Goal: Information Seeking & Learning: Find specific fact

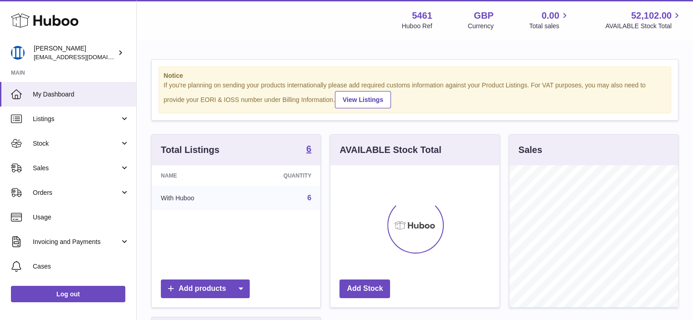
scroll to position [142, 169]
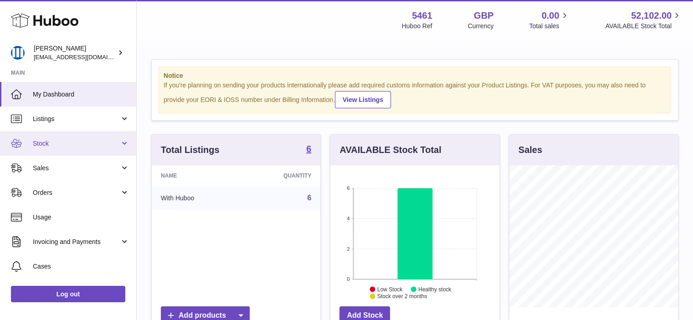
click at [57, 151] on link "Stock" at bounding box center [68, 143] width 136 height 25
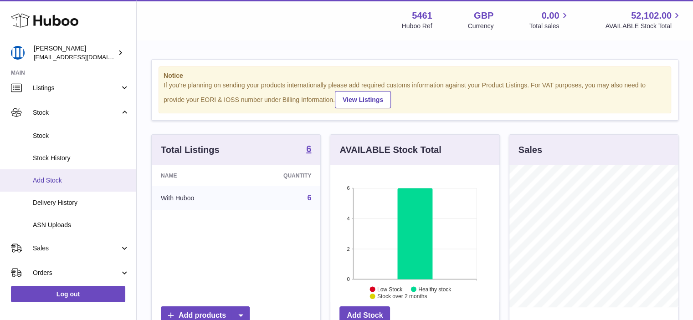
scroll to position [91, 0]
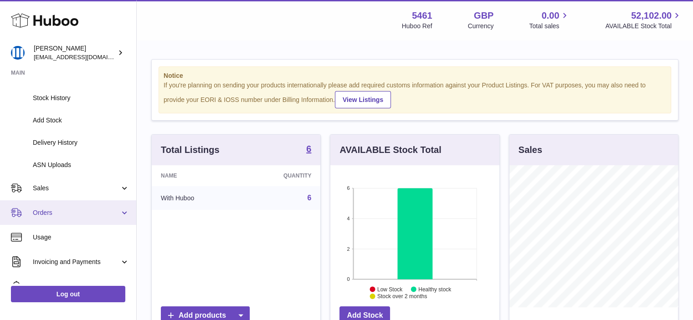
click at [72, 211] on span "Orders" at bounding box center [76, 213] width 87 height 9
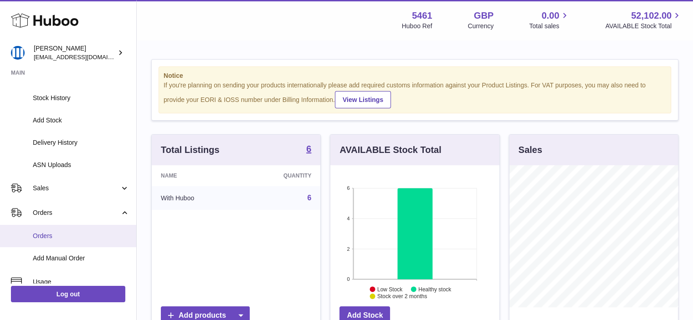
click at [82, 239] on span "Orders" at bounding box center [81, 236] width 97 height 9
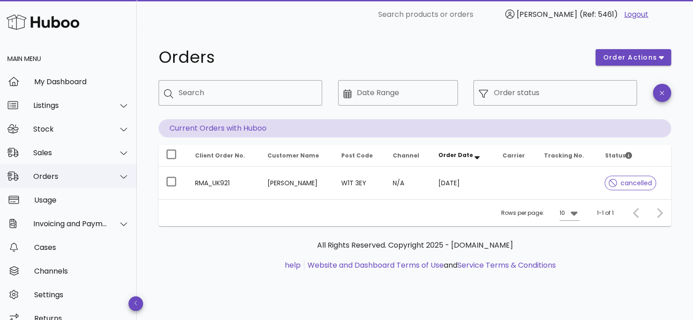
click at [58, 176] on div "Orders" at bounding box center [70, 176] width 74 height 9
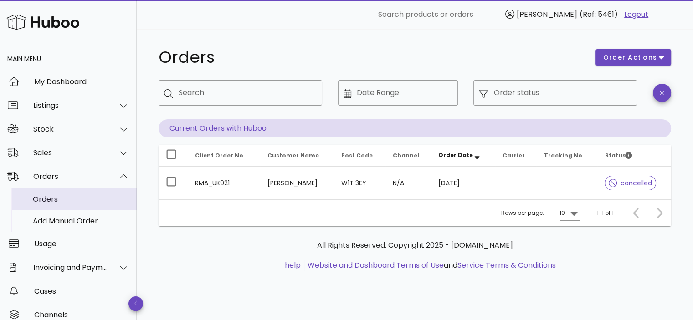
click at [65, 198] on div "Orders" at bounding box center [81, 199] width 97 height 9
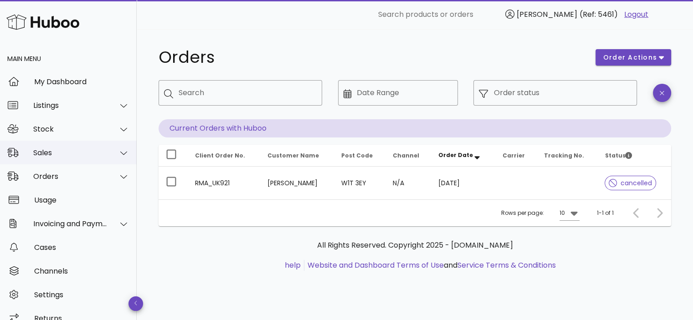
click at [54, 157] on div "Sales" at bounding box center [70, 153] width 74 height 9
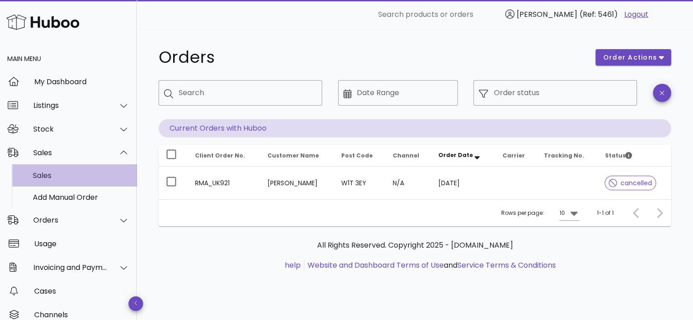
click at [67, 176] on div "Sales" at bounding box center [81, 175] width 97 height 9
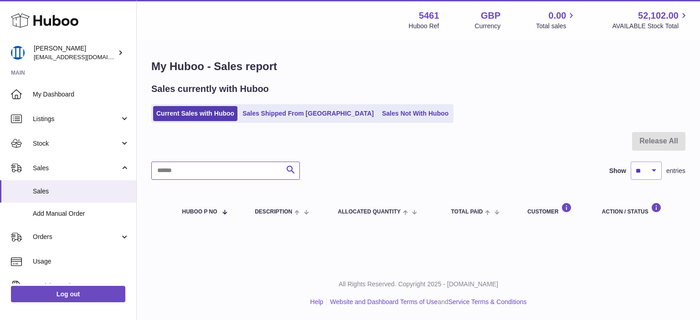
click at [226, 176] on input "text" at bounding box center [225, 171] width 149 height 18
type input "********"
click at [300, 111] on link "Sales Shipped From [GEOGRAPHIC_DATA]" at bounding box center [308, 113] width 138 height 15
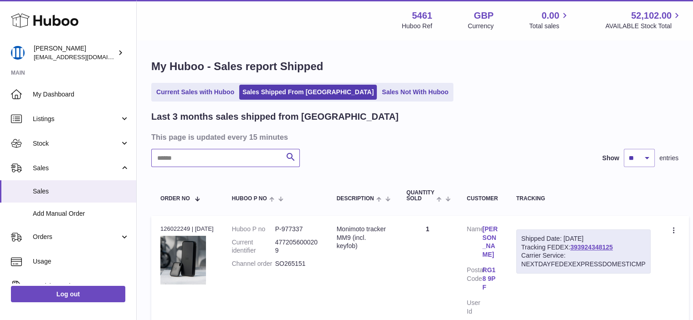
click at [250, 161] on input "text" at bounding box center [225, 158] width 149 height 18
paste input "********"
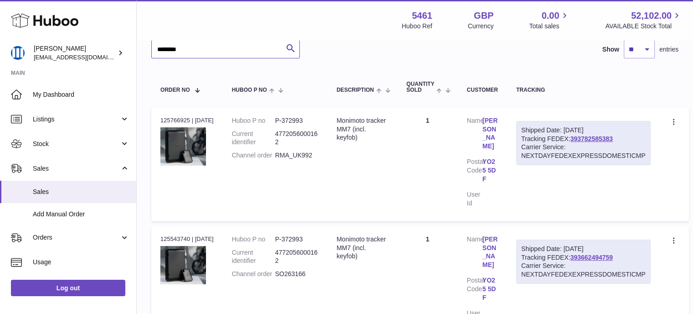
scroll to position [137, 0]
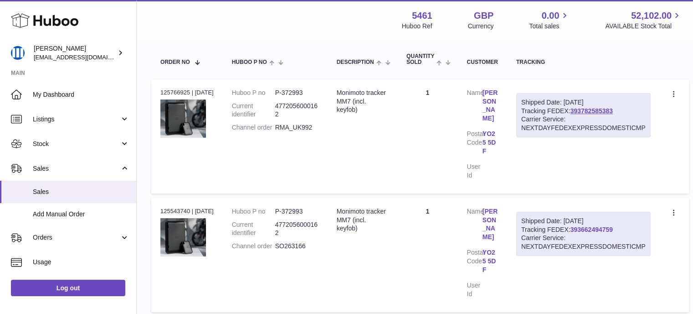
type input "********"
click at [608, 226] on link "393662494759" at bounding box center [592, 229] width 42 height 7
click at [598, 108] on link "393782585383" at bounding box center [592, 110] width 42 height 7
